Goal: Check status

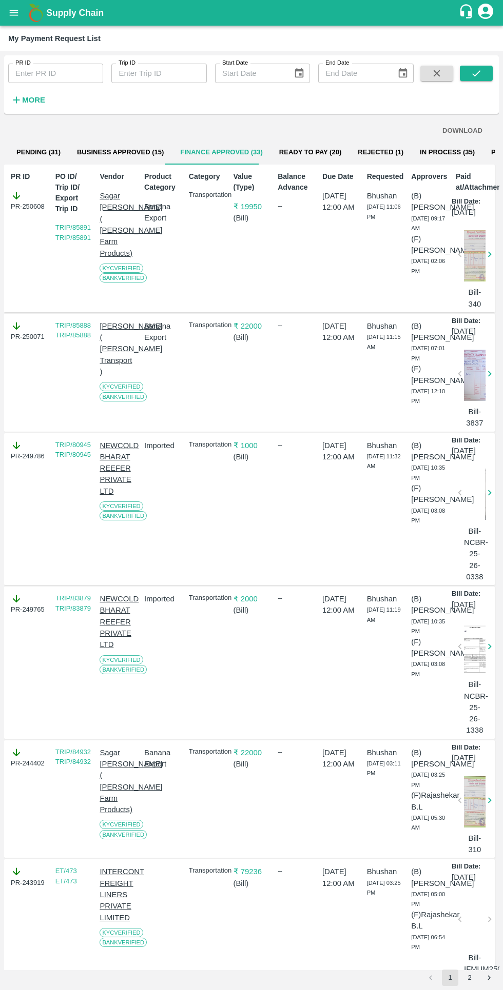
click at [141, 159] on button "Business Approved (15)" at bounding box center [120, 152] width 103 height 25
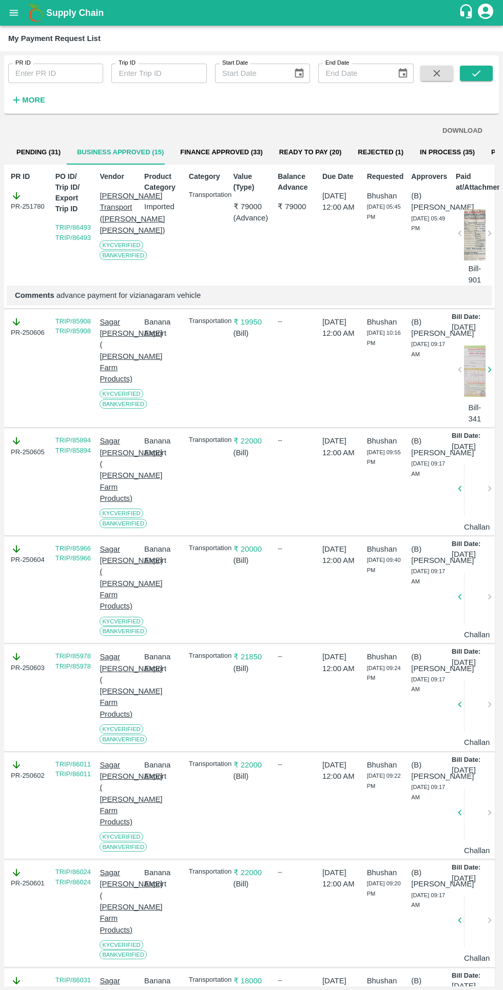
click at [219, 151] on button "Finance Approved (33)" at bounding box center [221, 152] width 99 height 25
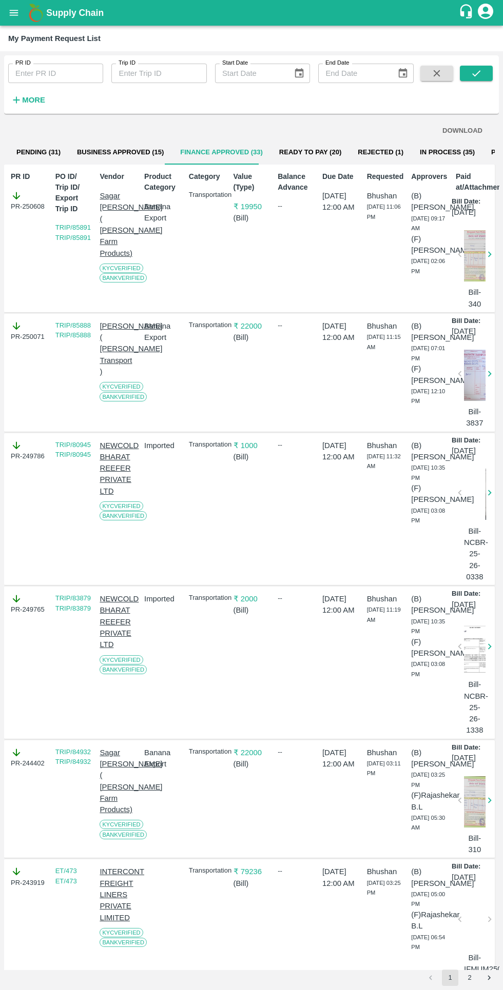
click at [134, 152] on button "Business Approved (15)" at bounding box center [120, 152] width 103 height 25
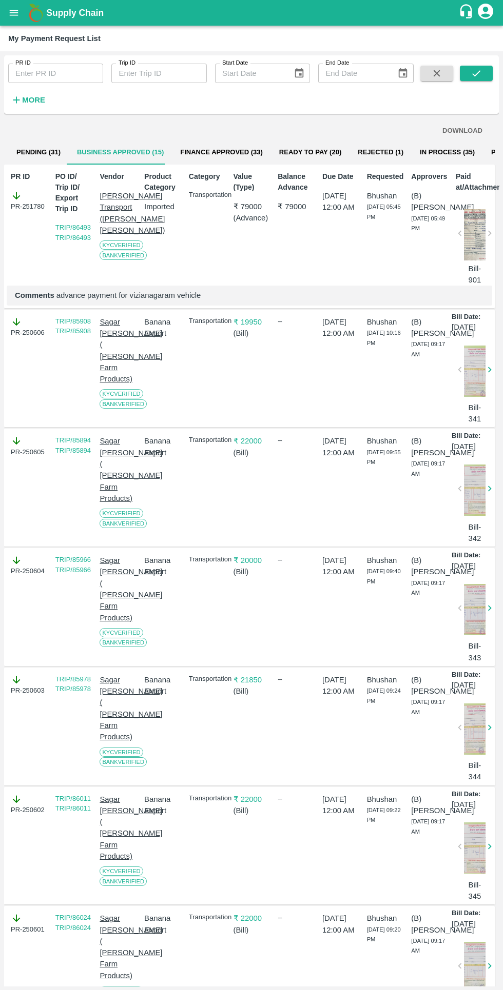
click at [193, 151] on button "Finance Approved (33)" at bounding box center [221, 152] width 99 height 25
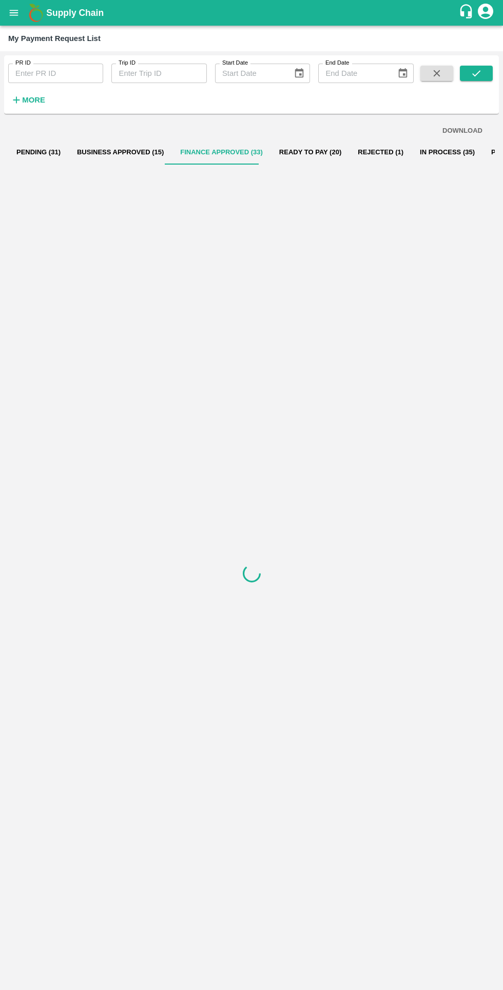
click at [16, 100] on icon "button" at bounding box center [16, 100] width 7 height 7
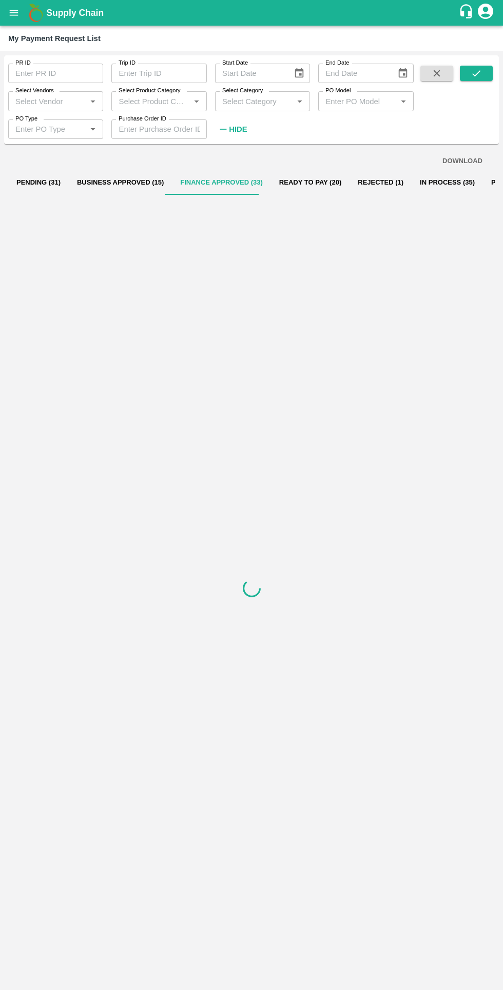
click at [51, 97] on input "Select Vendors" at bounding box center [47, 100] width 72 height 13
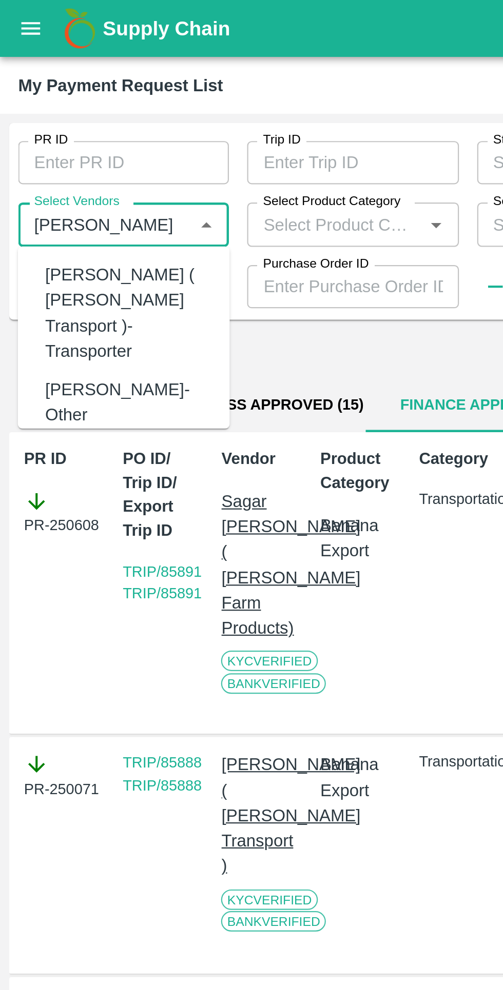
click at [31, 132] on div "[PERSON_NAME] ( [PERSON_NAME] Transport )-Transporter" at bounding box center [58, 141] width 75 height 46
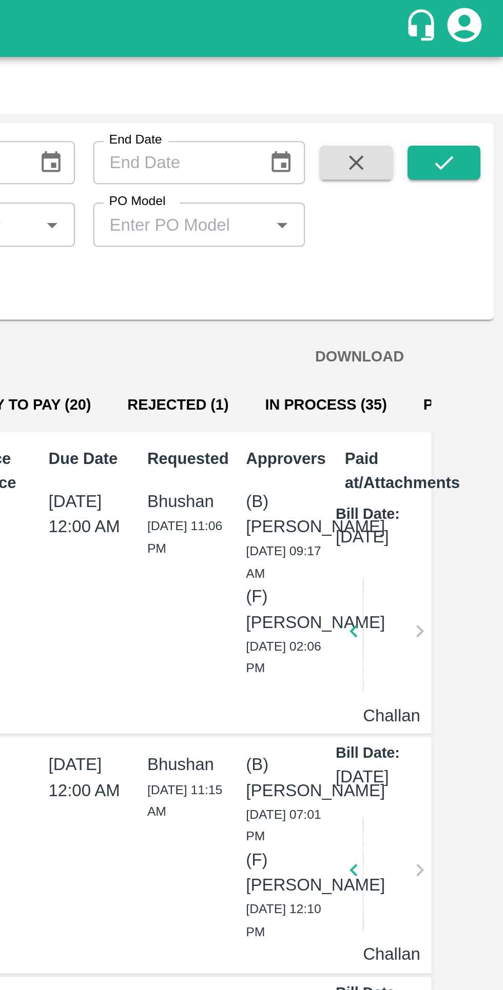
type input "[PERSON_NAME] ( [PERSON_NAME] Transport )-Transporter"
click at [473, 73] on icon "submit" at bounding box center [475, 73] width 11 height 11
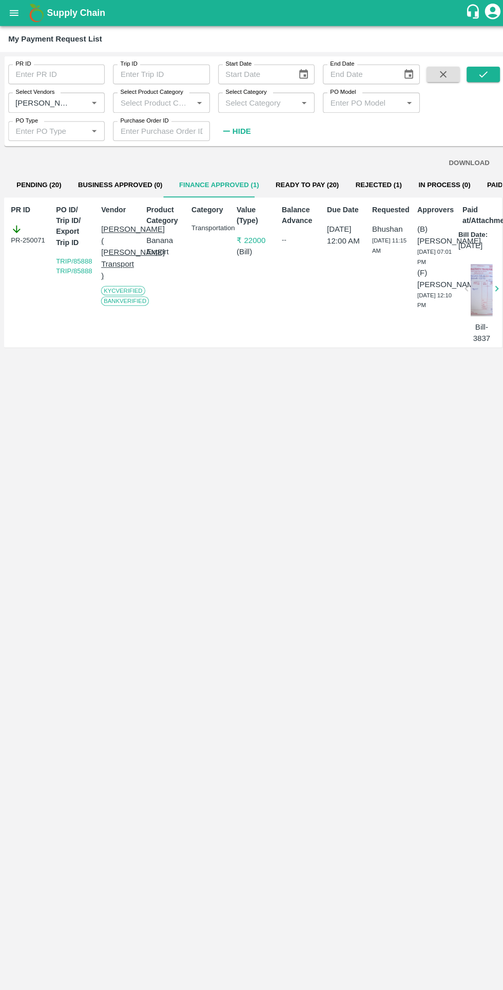
click at [272, 175] on button "Ready To Pay (20)" at bounding box center [302, 182] width 78 height 25
